Goal: Register for event/course

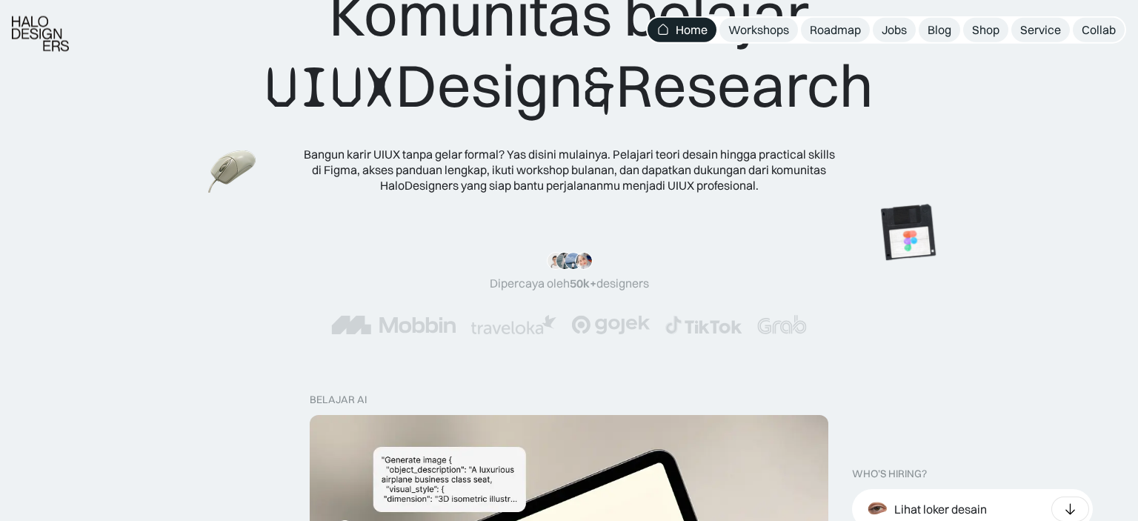
scroll to position [97, 0]
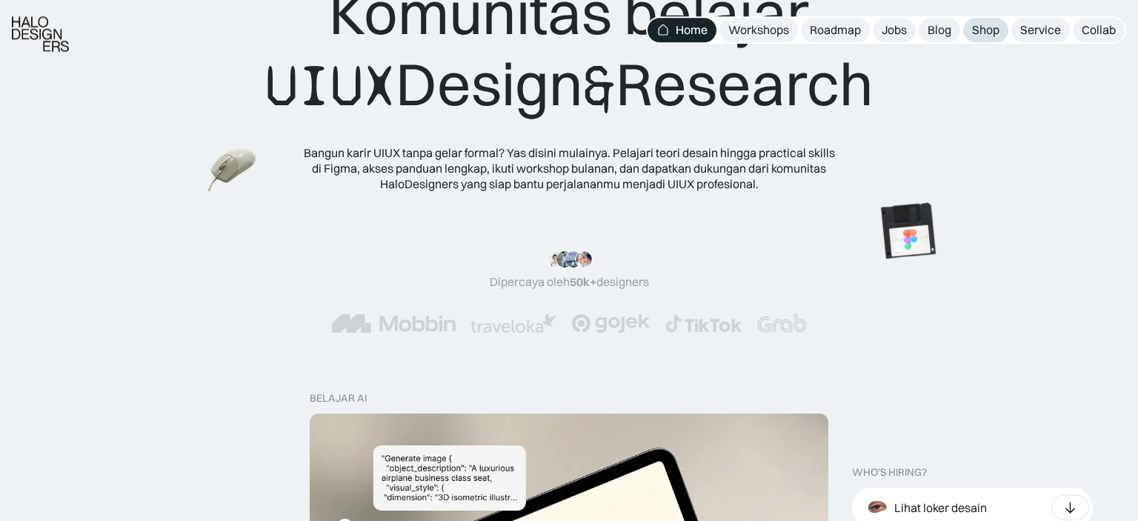
click at [999, 32] on div "Shop" at bounding box center [985, 30] width 27 height 16
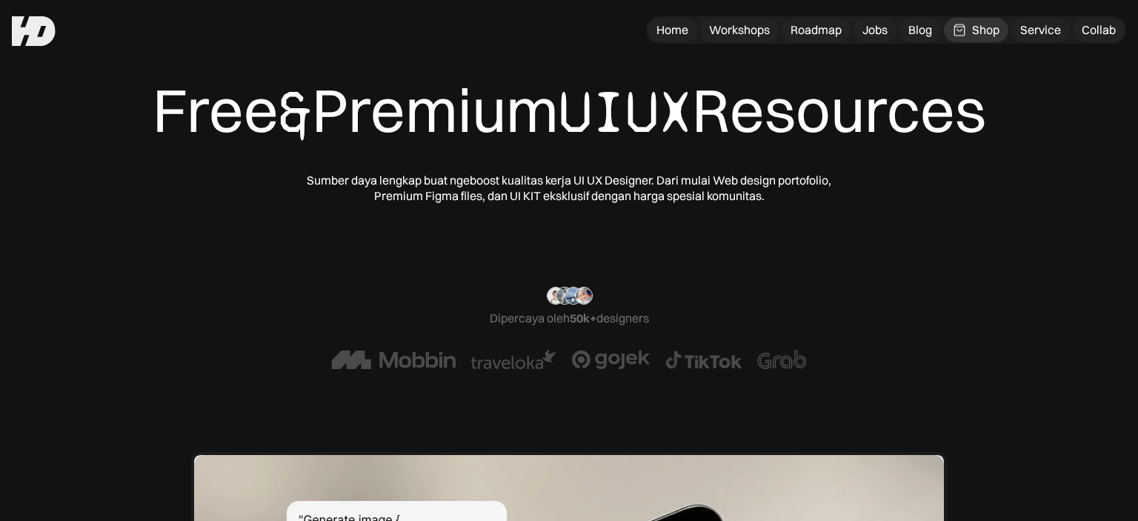
click at [776, 36] on nav "Home Workshops Roadmap Jobs Blog Shop Service Collab" at bounding box center [886, 29] width 480 height 27
click at [768, 34] on div "Workshops" at bounding box center [739, 30] width 61 height 16
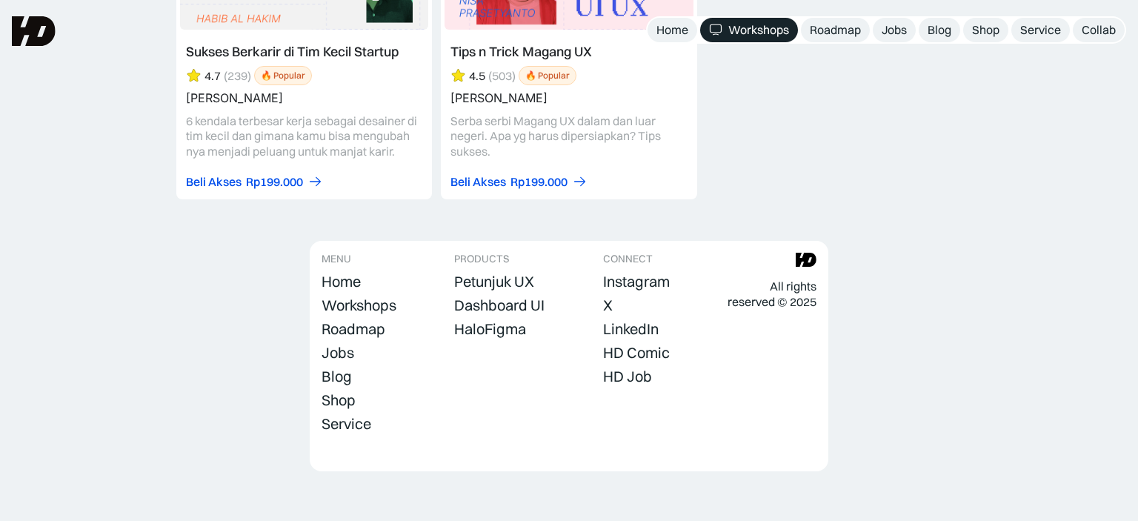
scroll to position [6301, 0]
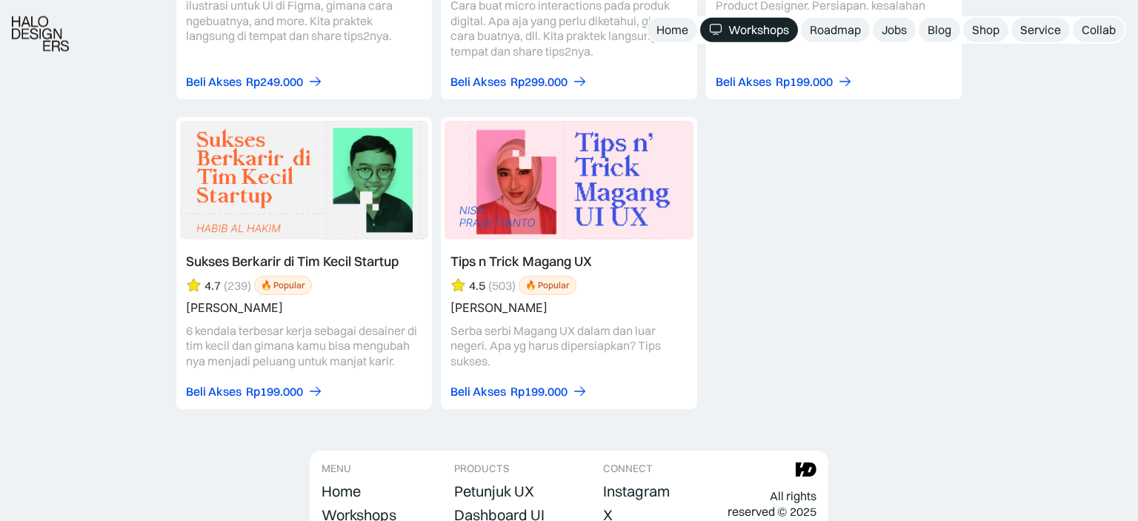
click at [675, 159] on link at bounding box center [569, 263] width 256 height 292
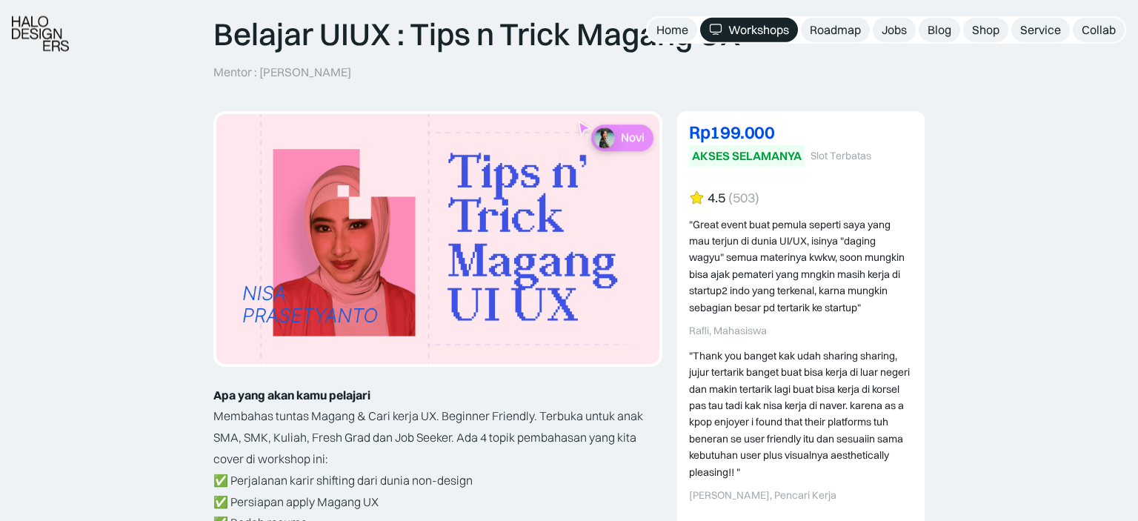
scroll to position [116, 0]
